Goal: Navigation & Orientation: Find specific page/section

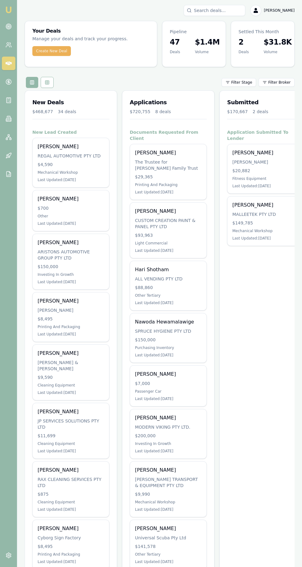
click at [10, 27] on circle at bounding box center [8, 26] width 3 height 3
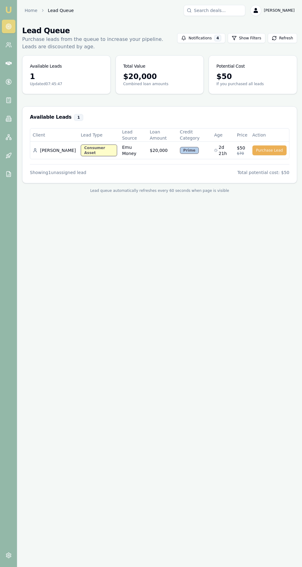
click at [7, 47] on icon at bounding box center [9, 45] width 6 height 6
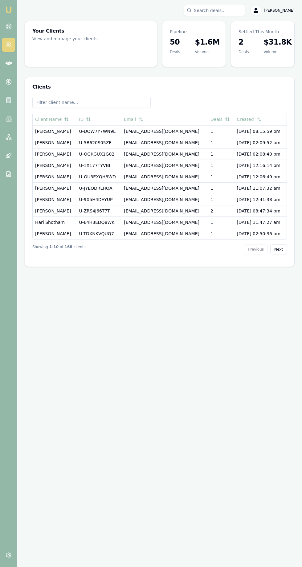
click at [8, 63] on icon at bounding box center [9, 64] width 6 height 4
